Goal: Navigation & Orientation: Find specific page/section

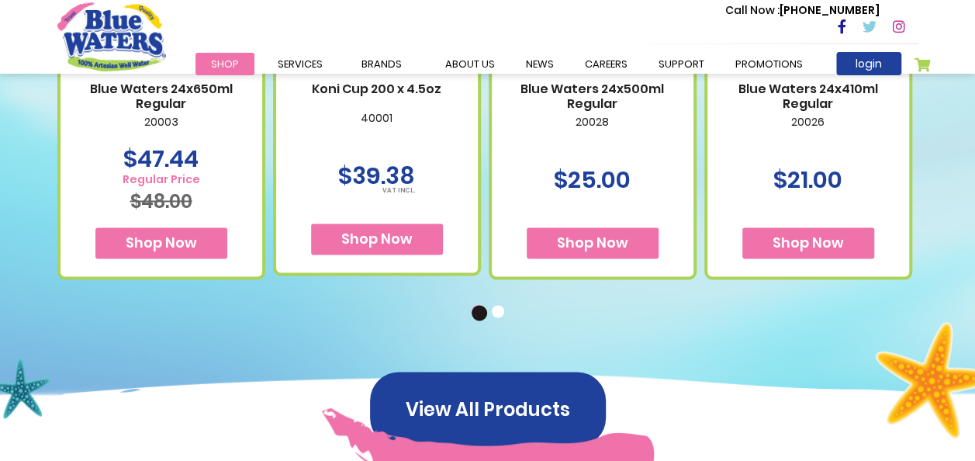
scroll to position [1086, 0]
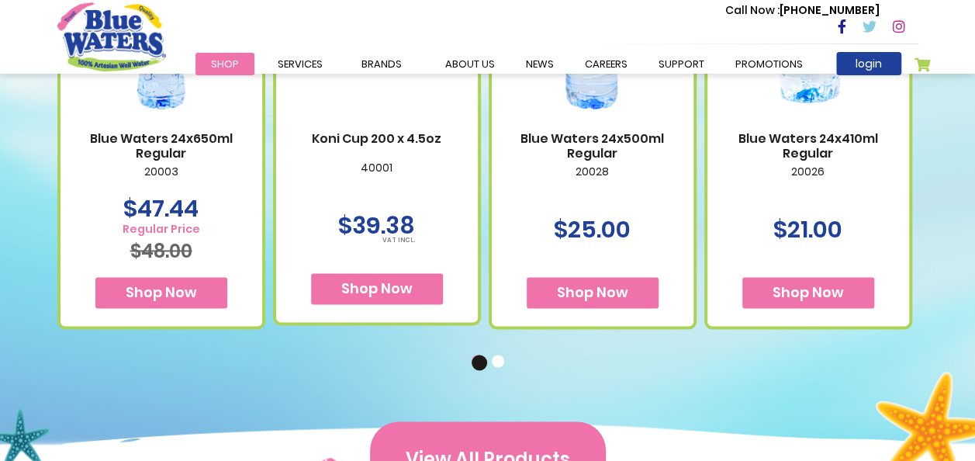
click at [558, 436] on button "View All Products" at bounding box center [488, 458] width 236 height 74
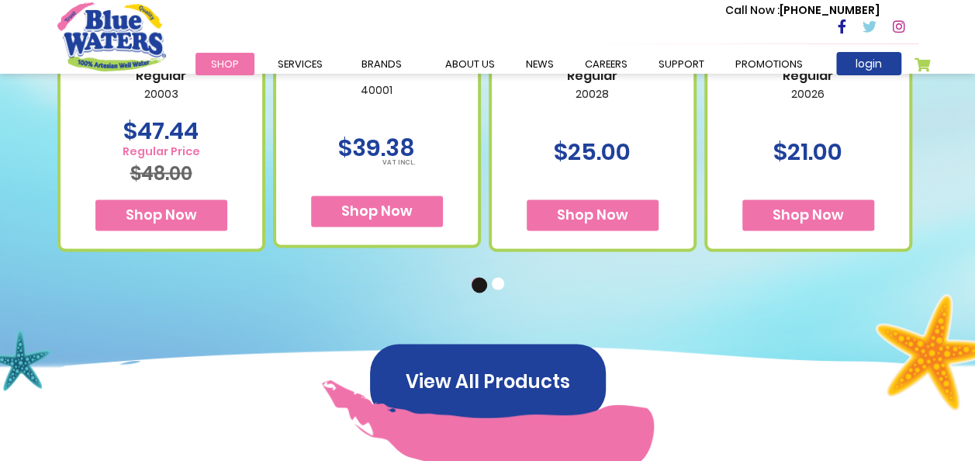
scroll to position [1241, 0]
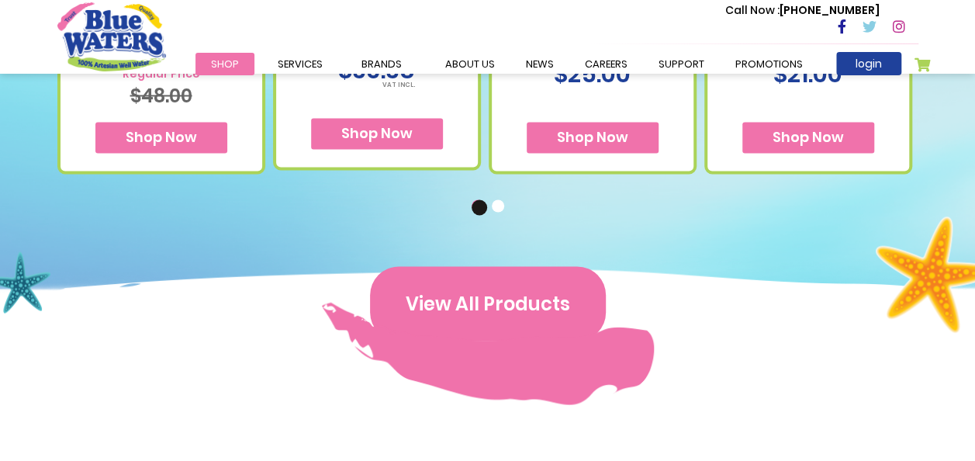
click at [481, 326] on button "View All Products" at bounding box center [488, 303] width 236 height 74
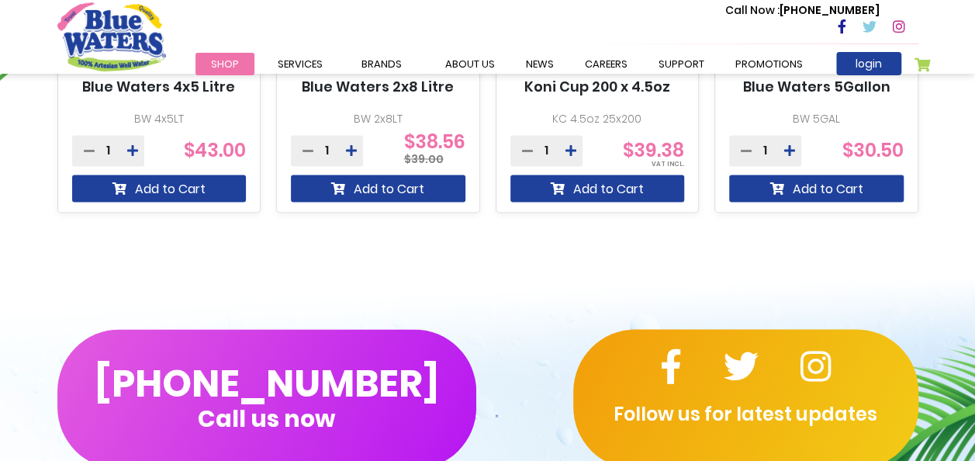
scroll to position [1396, 0]
